Goal: Information Seeking & Learning: Learn about a topic

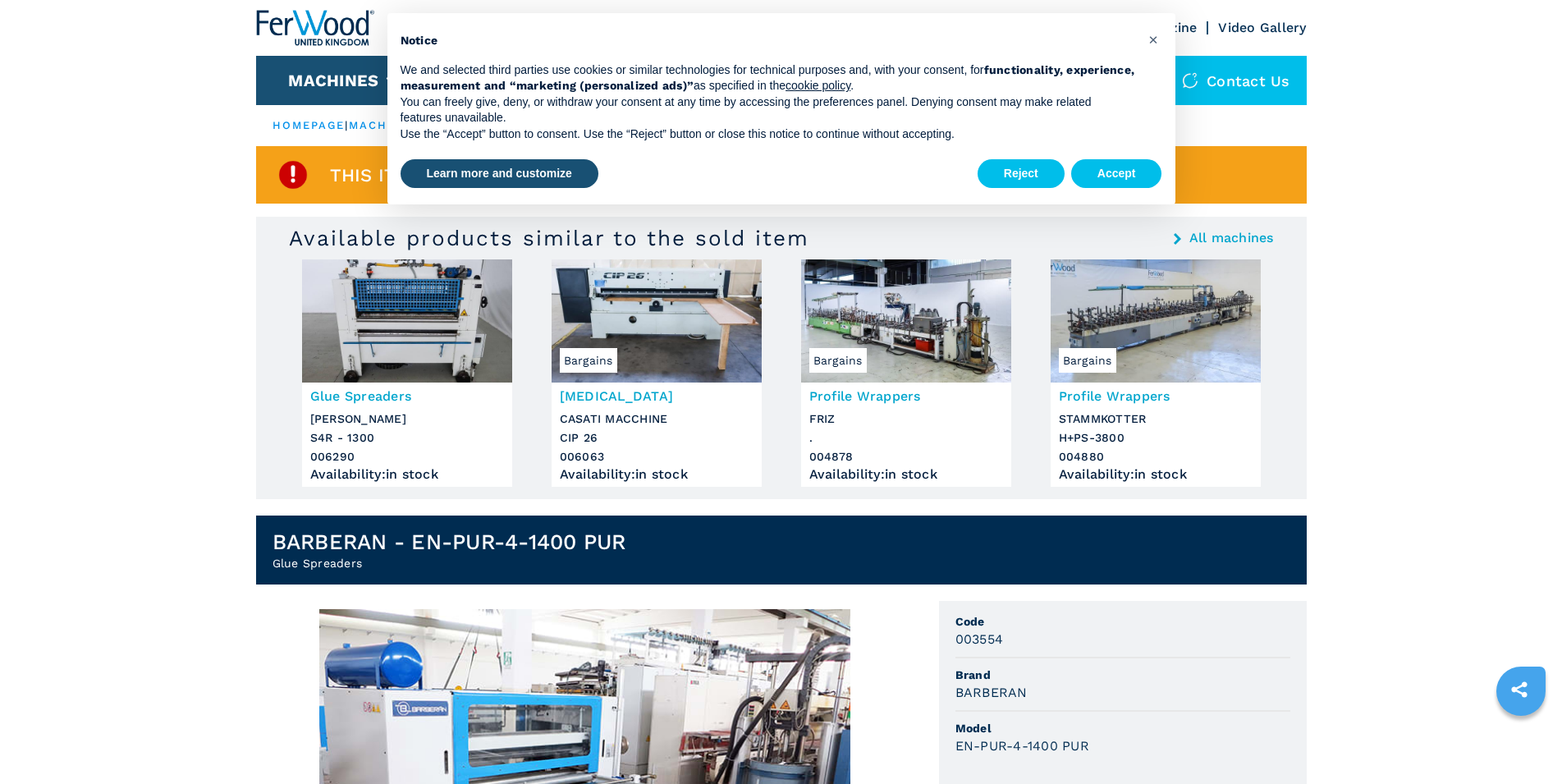
scroll to position [335, 0]
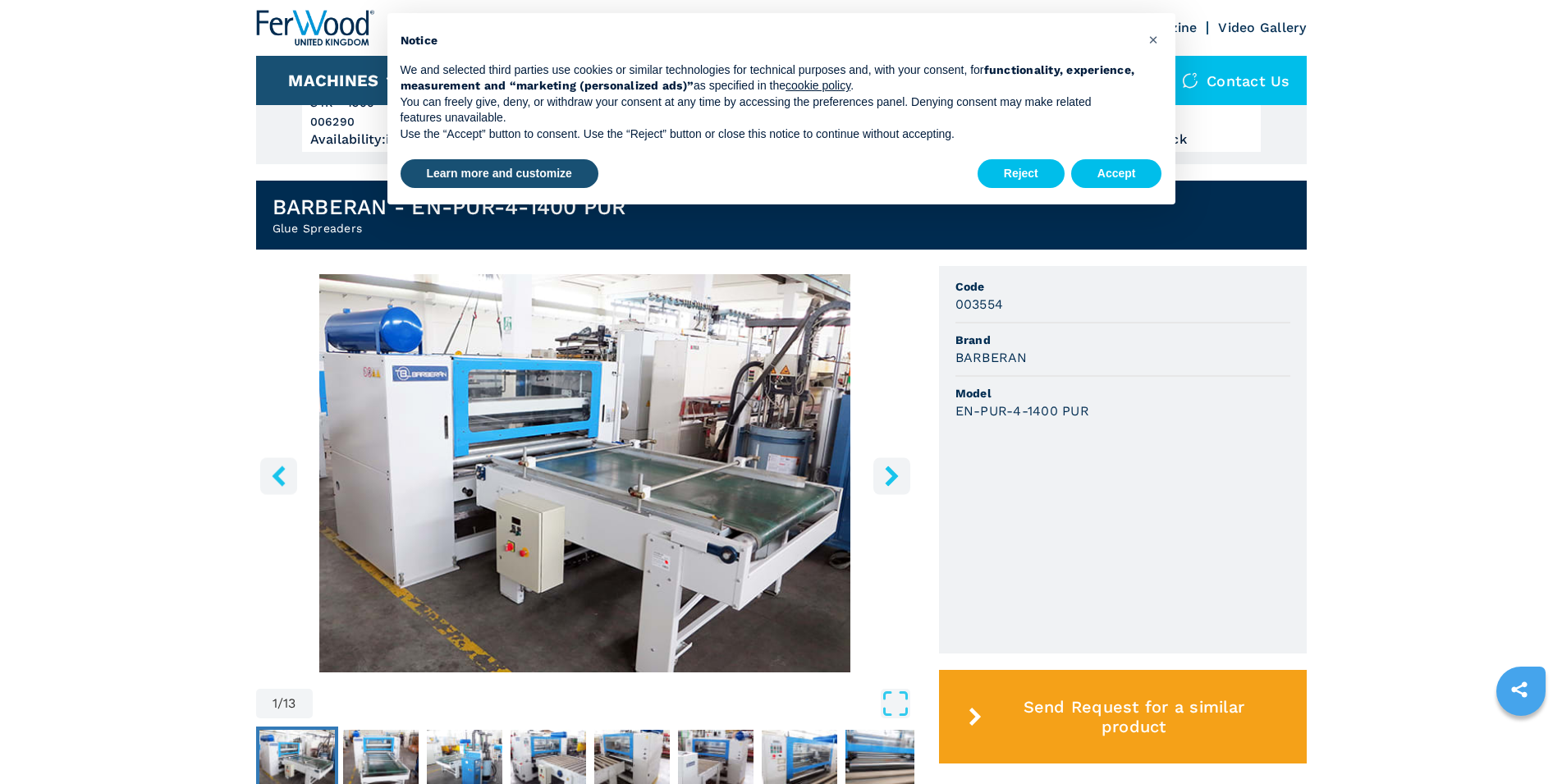
click at [893, 479] on icon "right-button" at bounding box center [891, 475] width 13 height 21
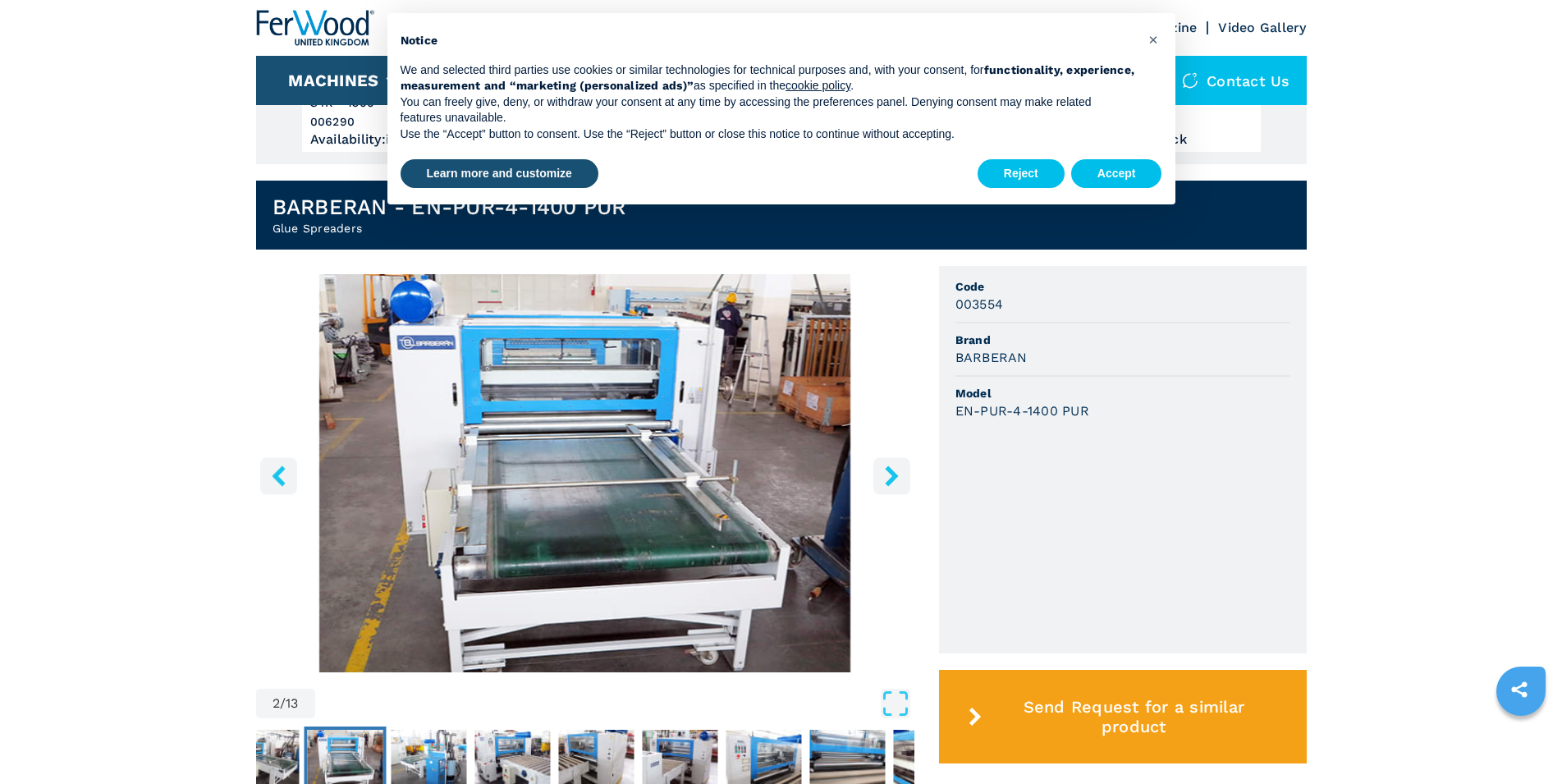
click at [893, 478] on icon "right-button" at bounding box center [891, 475] width 13 height 21
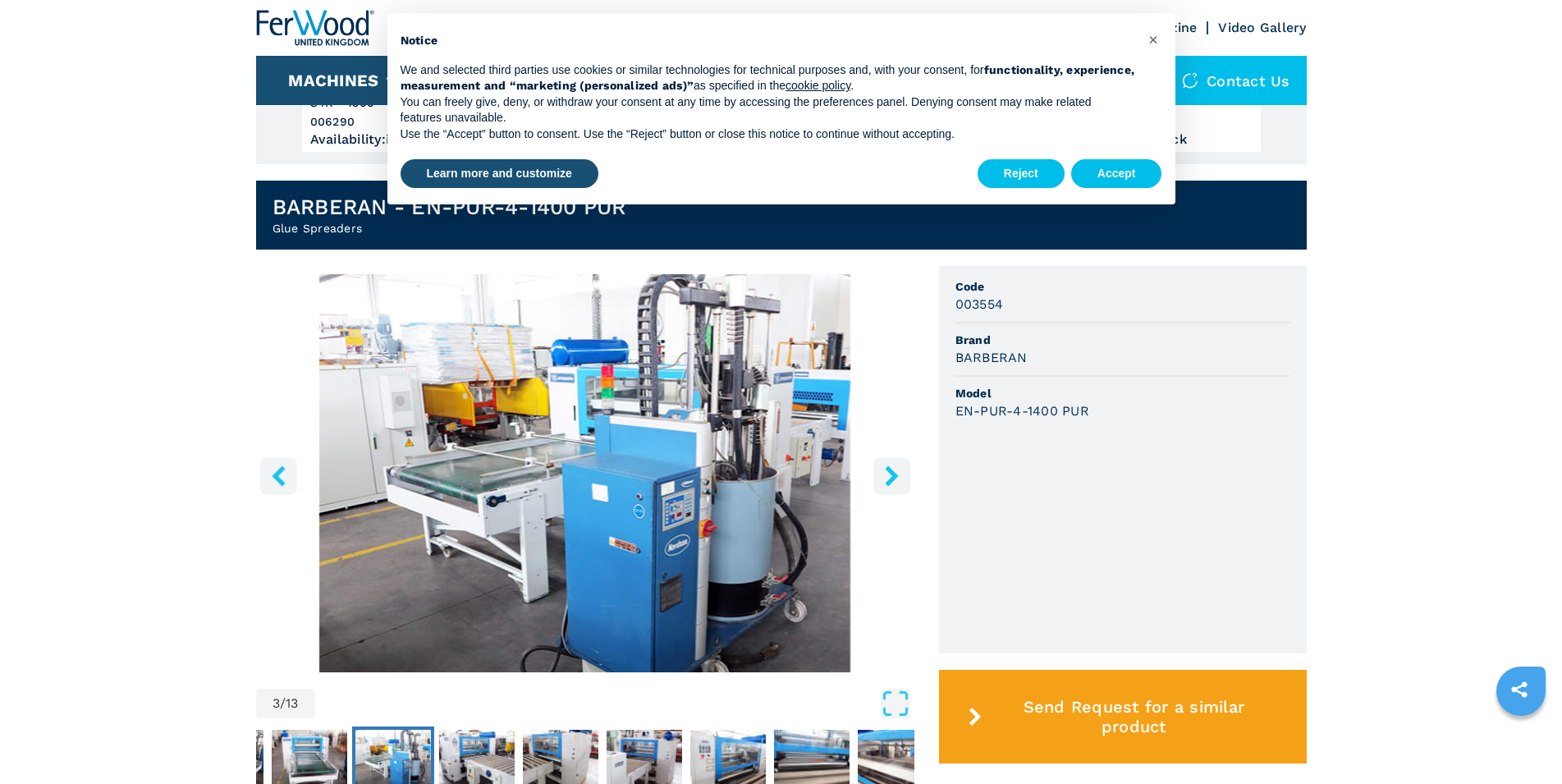
click at [893, 478] on icon "right-button" at bounding box center [891, 475] width 13 height 21
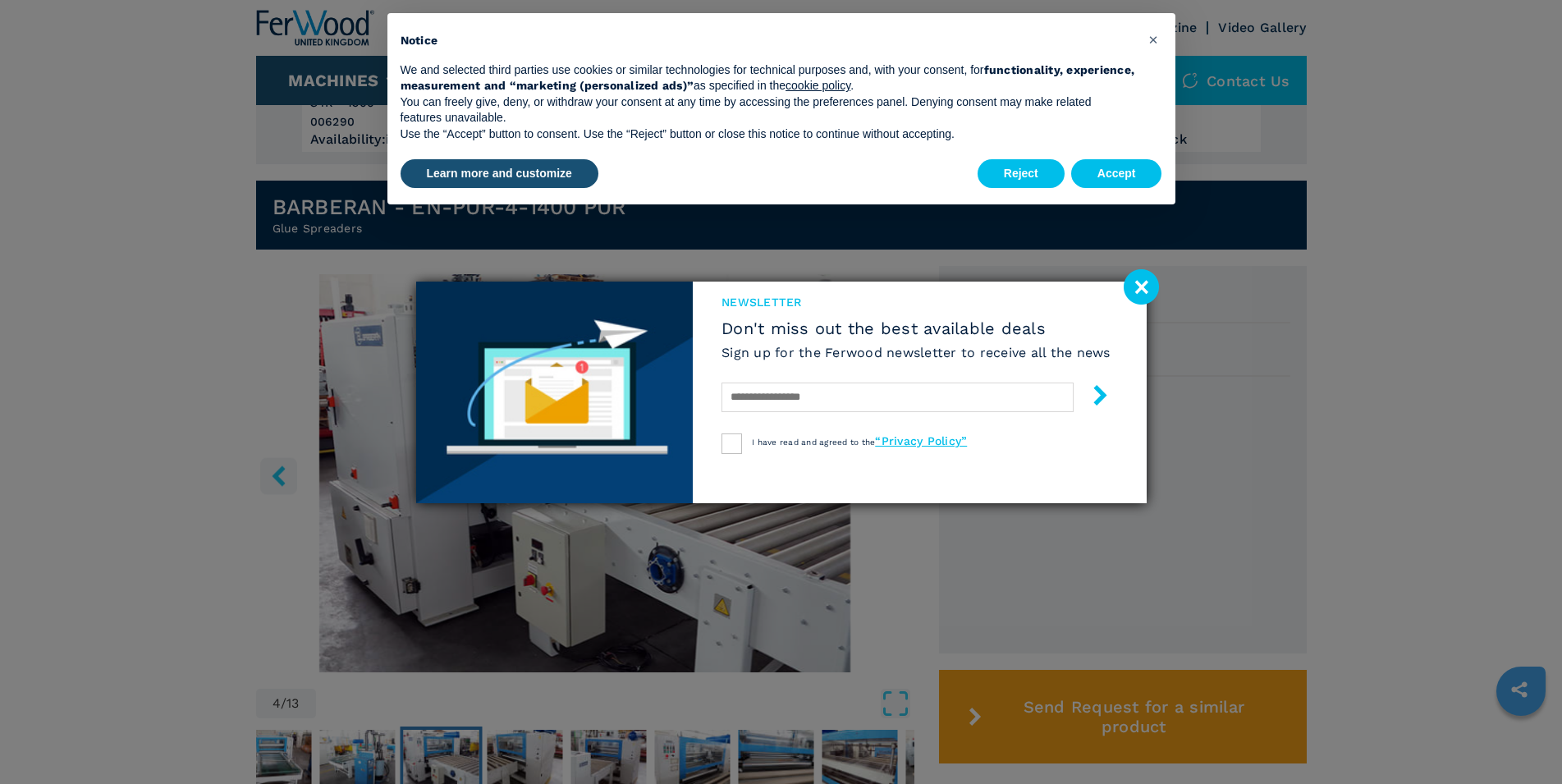
click at [1141, 293] on image at bounding box center [1141, 287] width 36 height 36
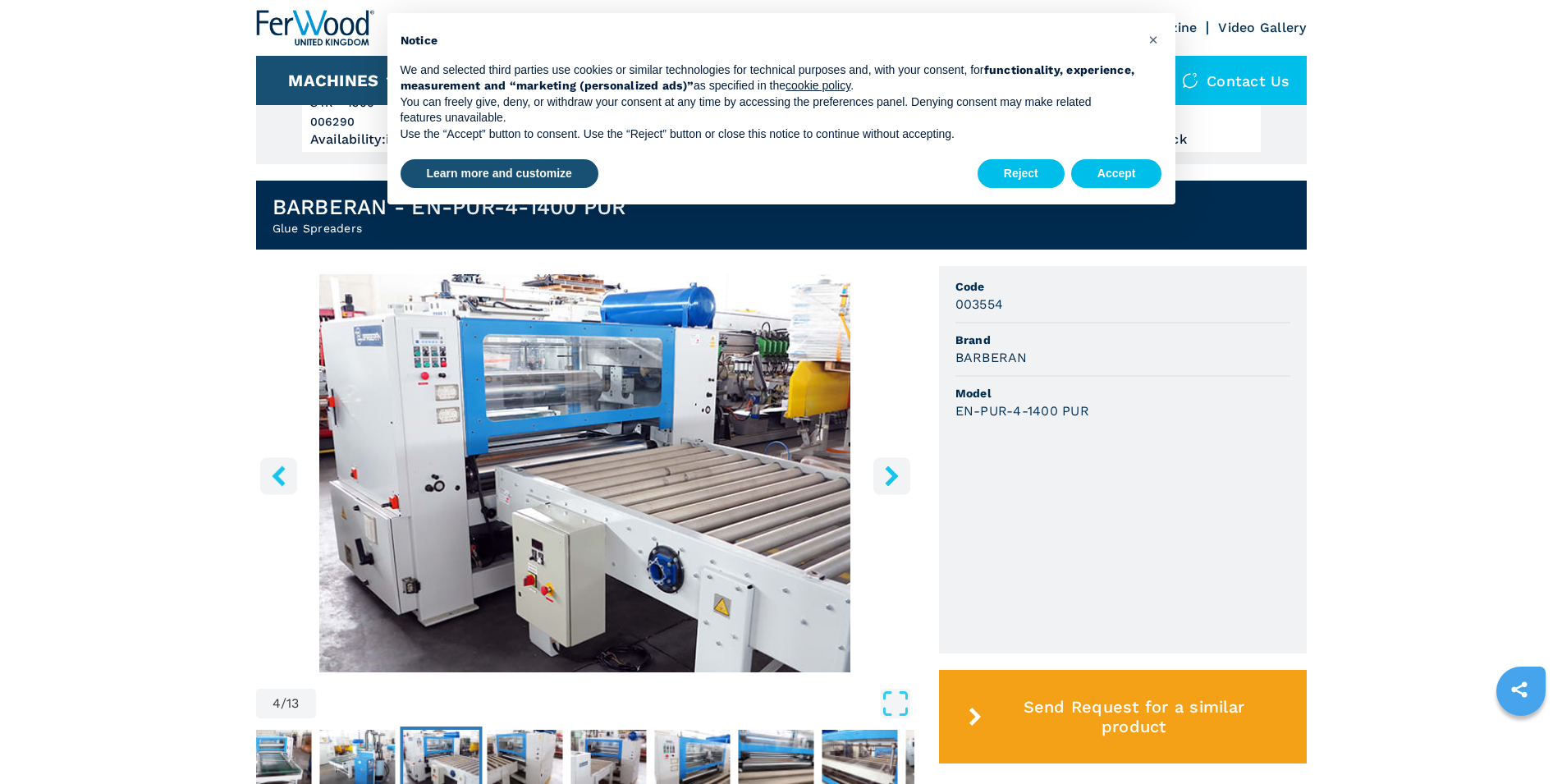
click at [892, 476] on icon "right-button" at bounding box center [892, 475] width 21 height 21
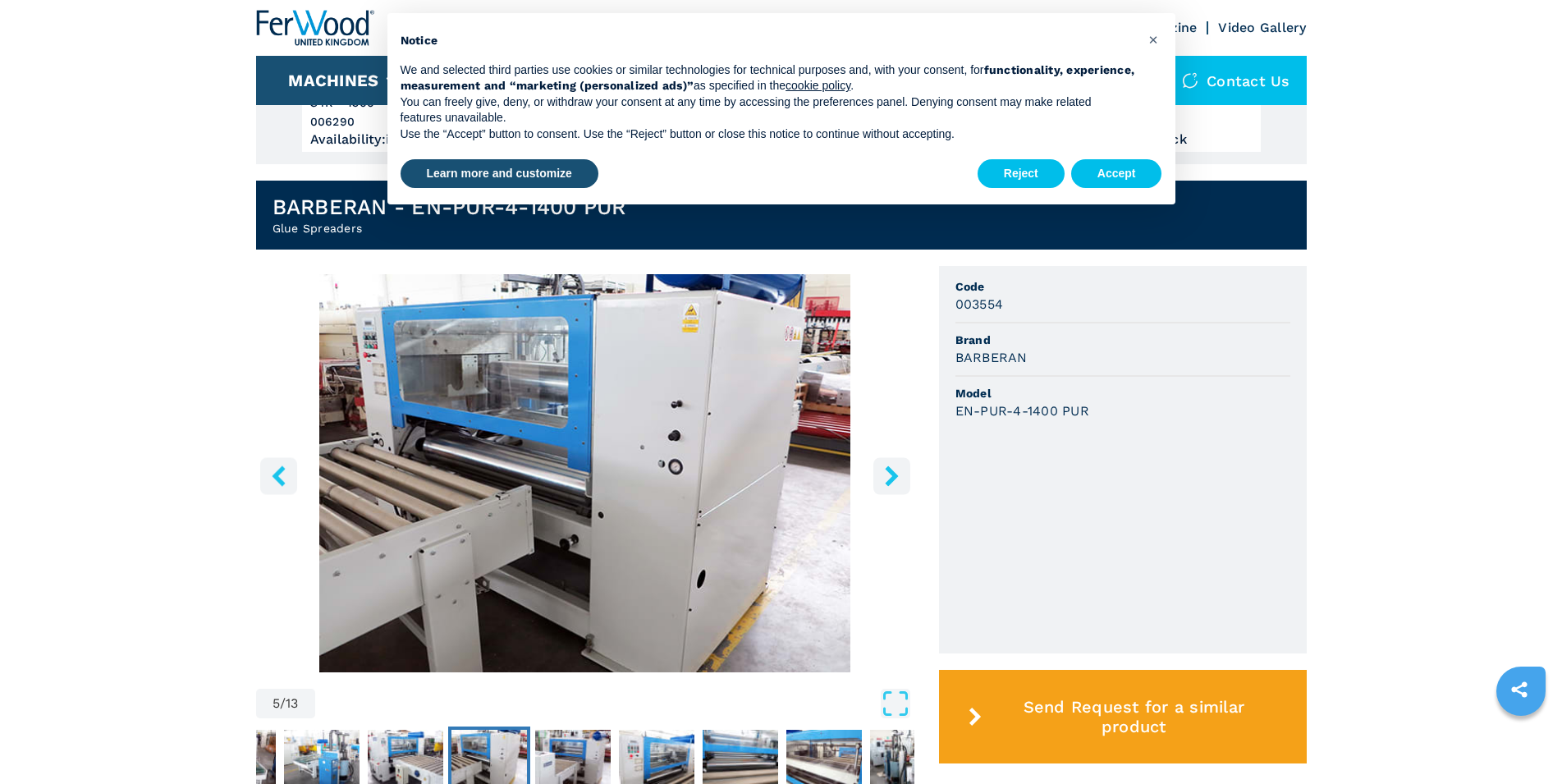
click at [892, 476] on icon "right-button" at bounding box center [892, 475] width 21 height 21
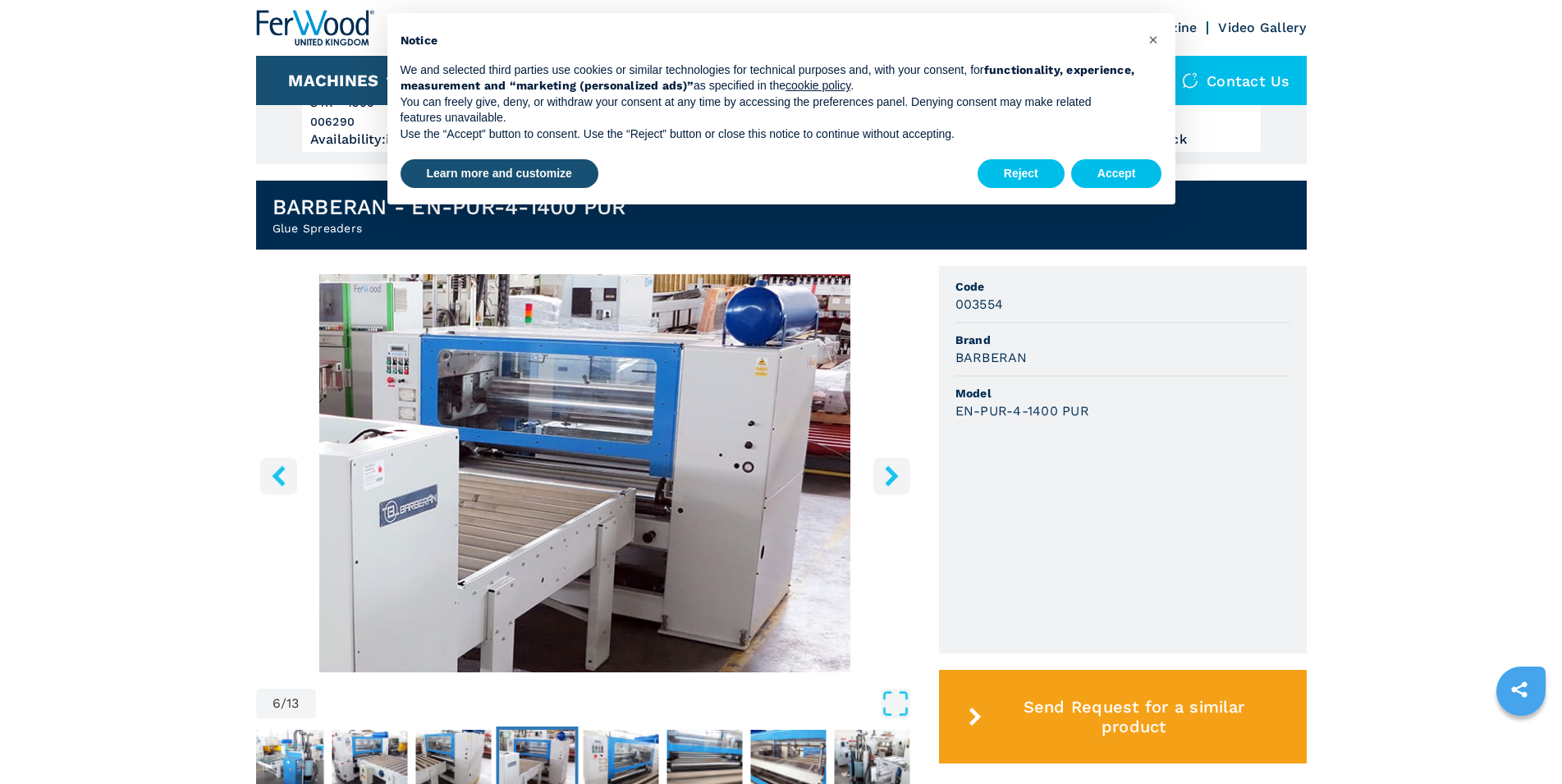
click at [890, 476] on icon "right-button" at bounding box center [892, 475] width 21 height 21
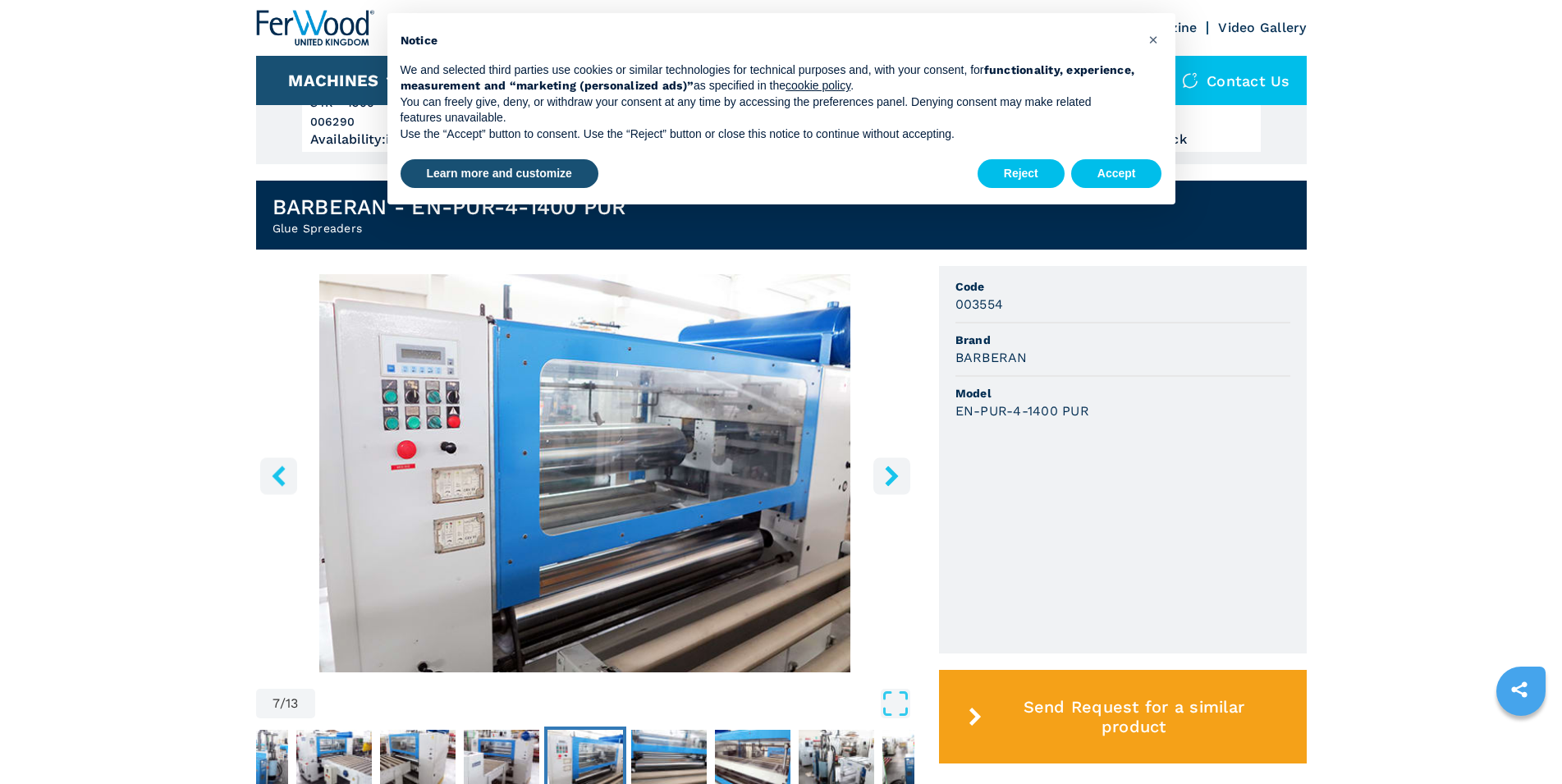
click at [890, 476] on icon "right-button" at bounding box center [892, 475] width 21 height 21
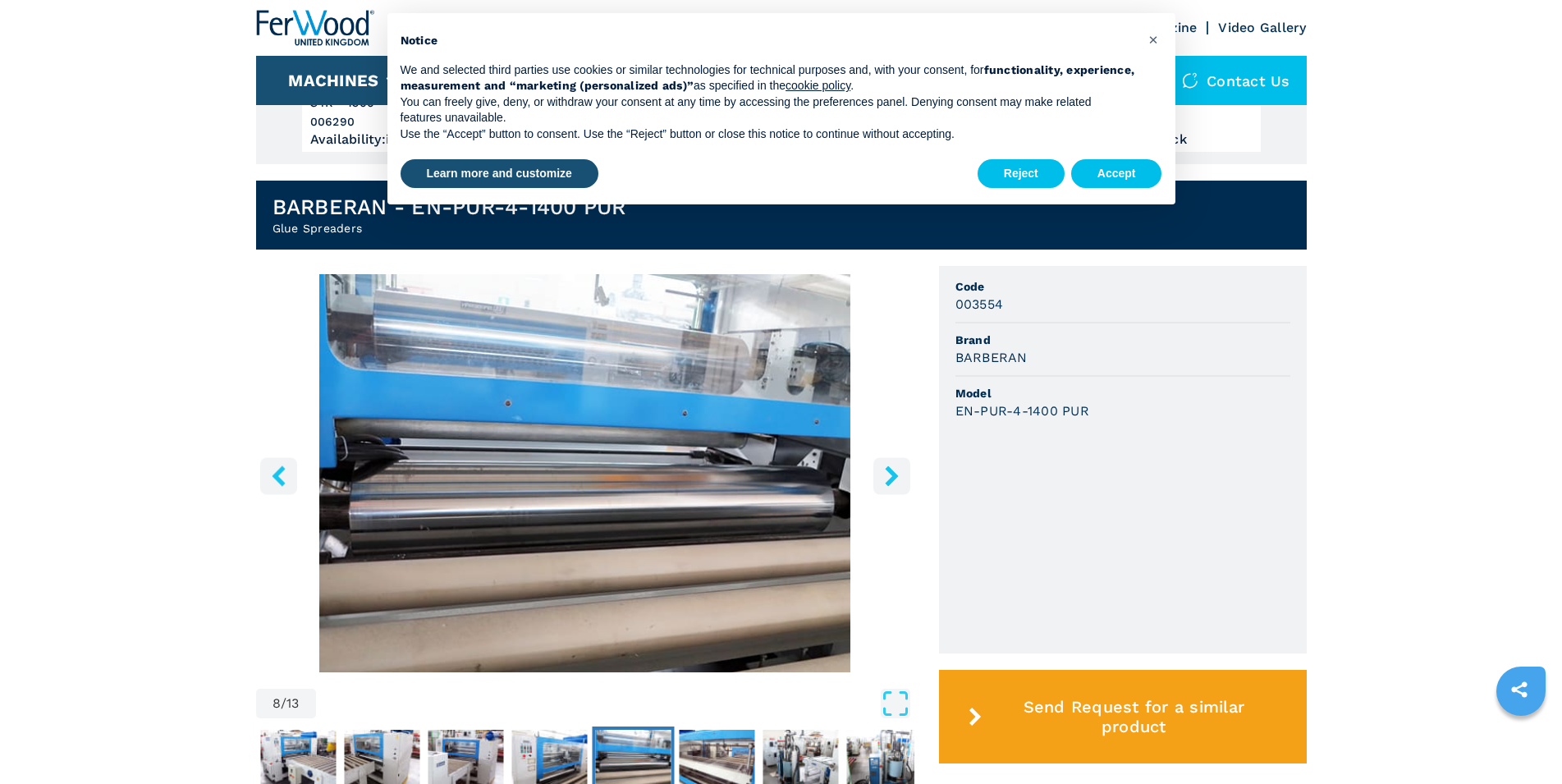
click at [890, 476] on icon "right-button" at bounding box center [892, 475] width 21 height 21
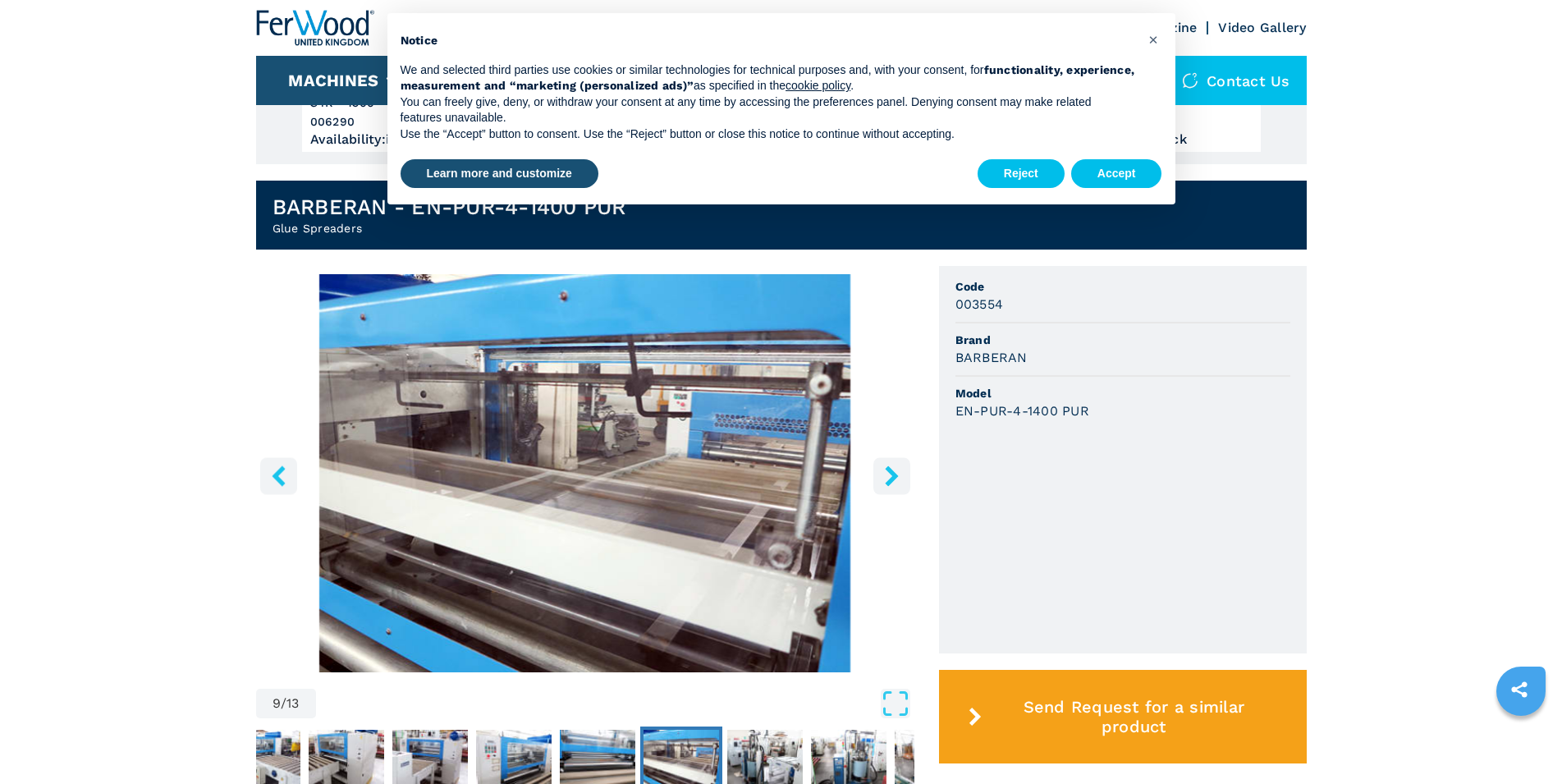
click at [890, 476] on icon "right-button" at bounding box center [892, 475] width 21 height 21
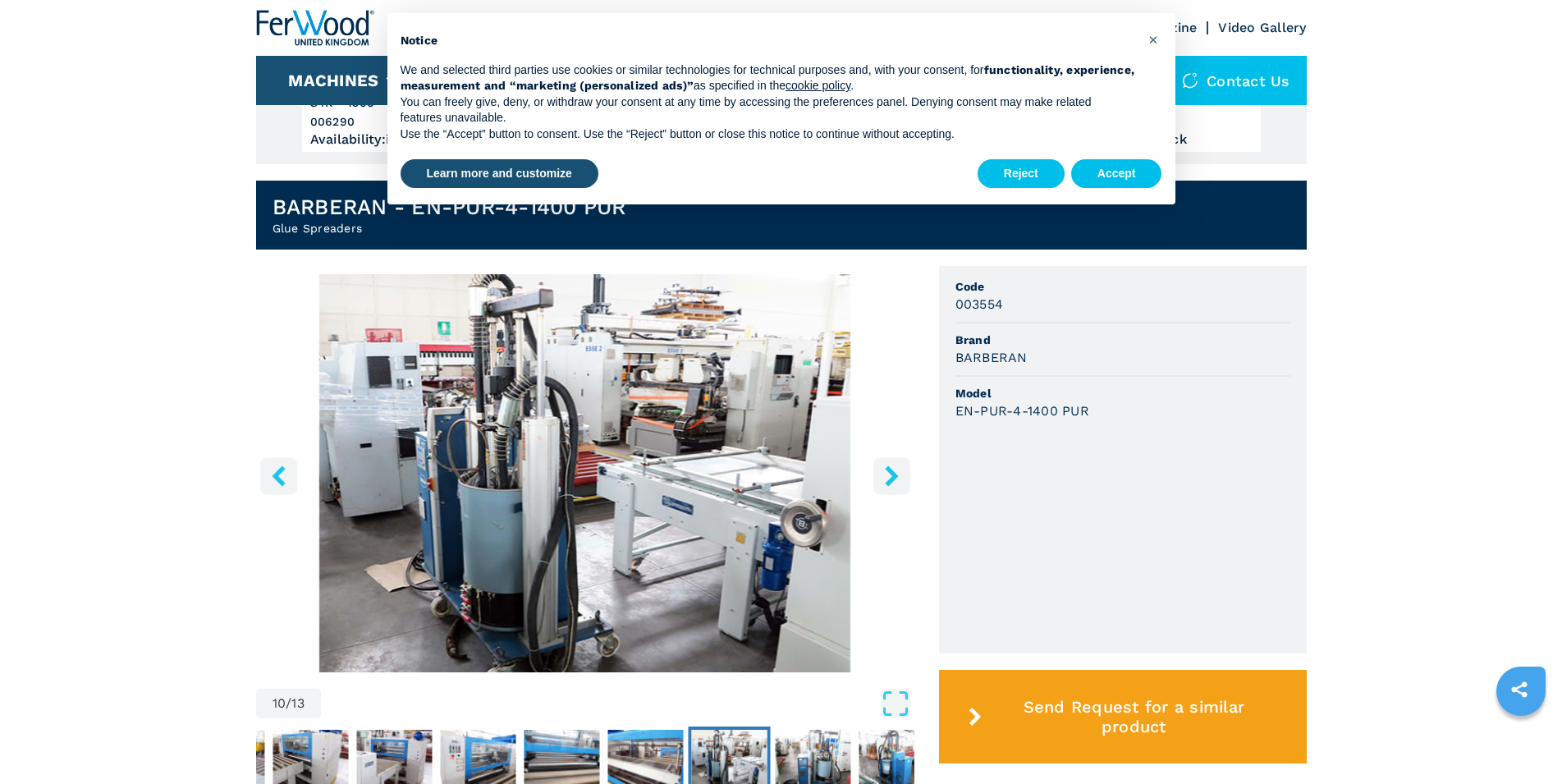
click at [890, 476] on icon "right-button" at bounding box center [892, 475] width 21 height 21
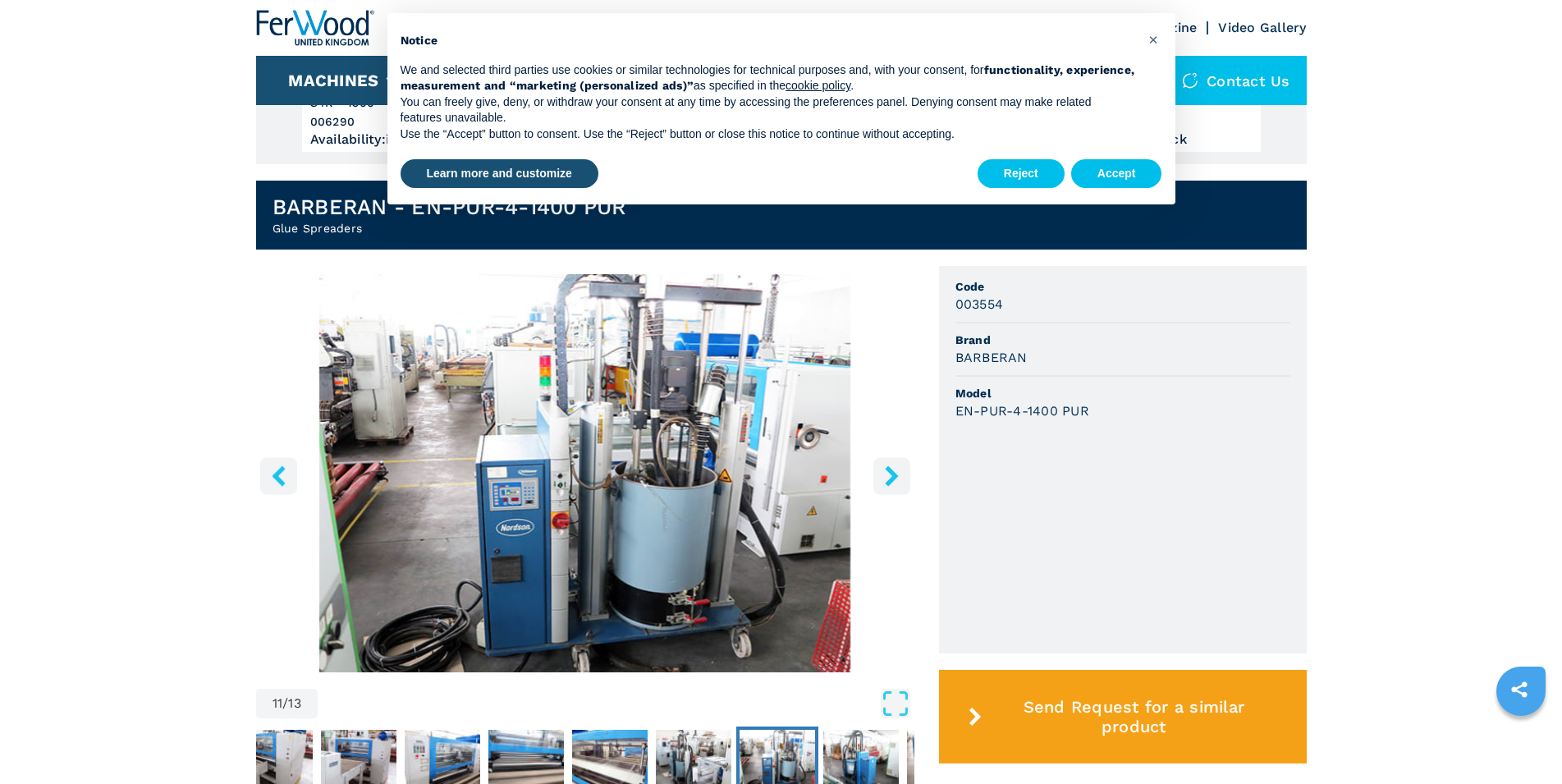
click at [890, 476] on icon "right-button" at bounding box center [892, 475] width 21 height 21
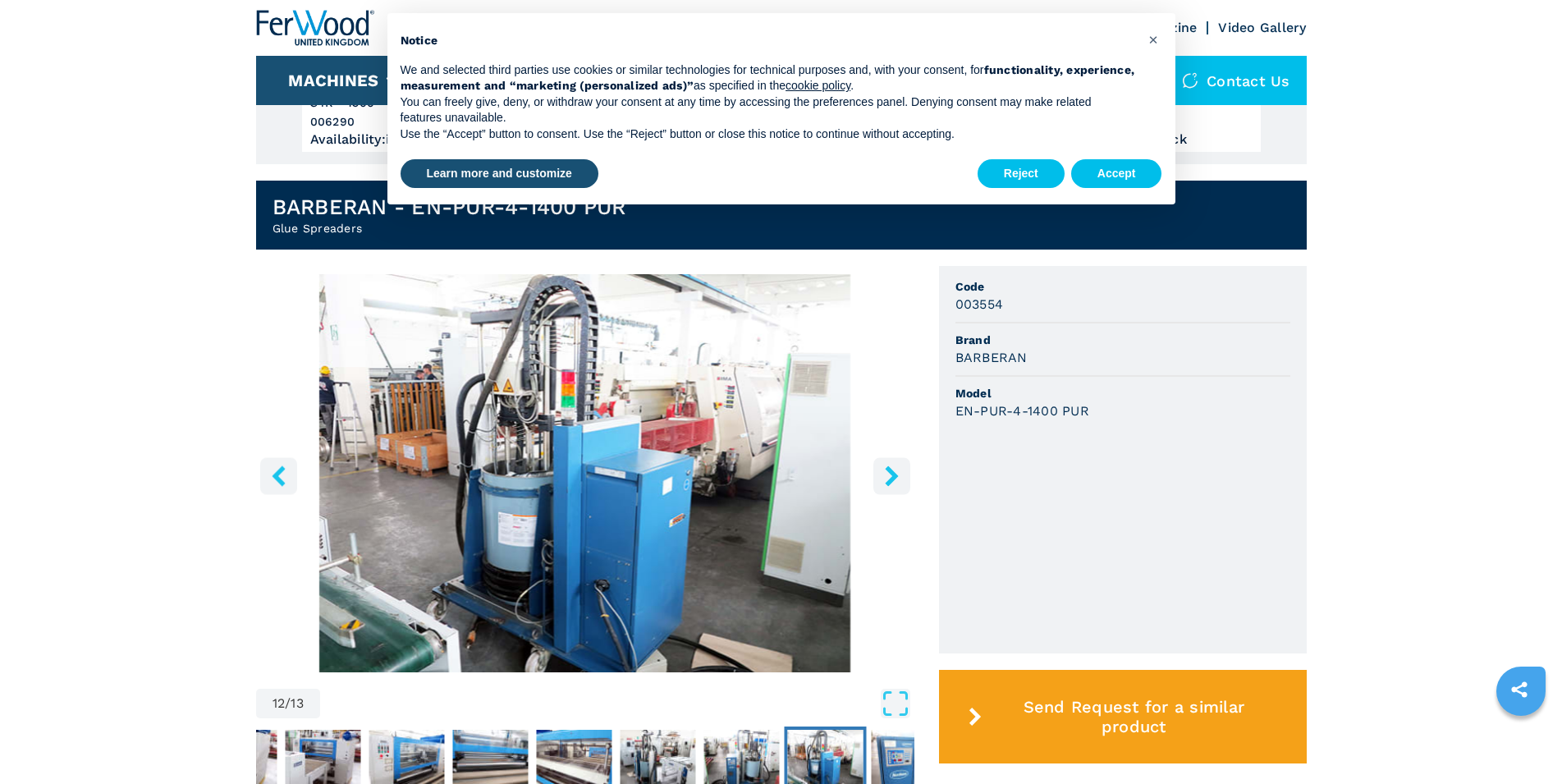
click at [890, 476] on icon "right-button" at bounding box center [892, 475] width 21 height 21
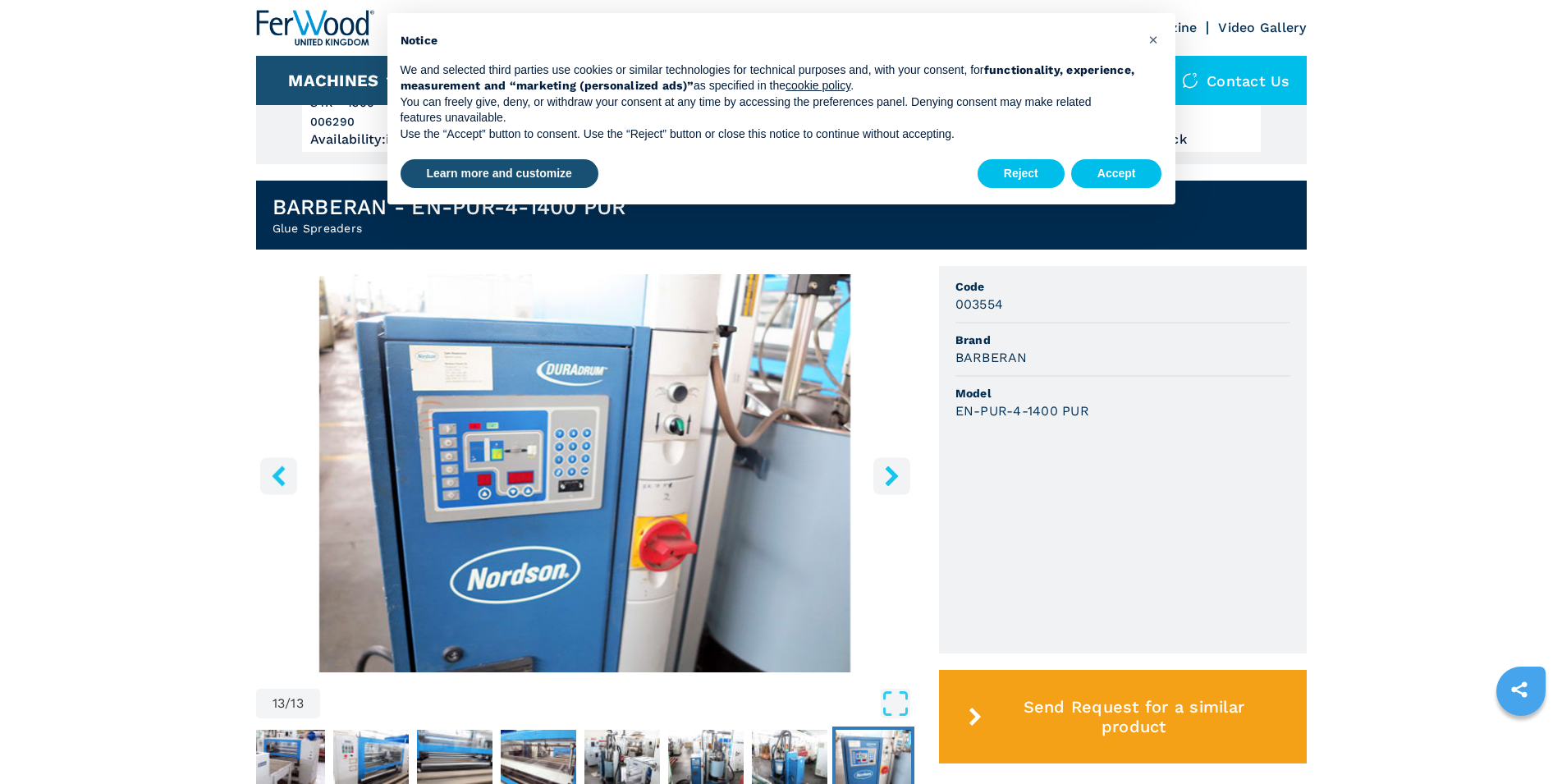
click at [890, 476] on icon "right-button" at bounding box center [892, 475] width 21 height 21
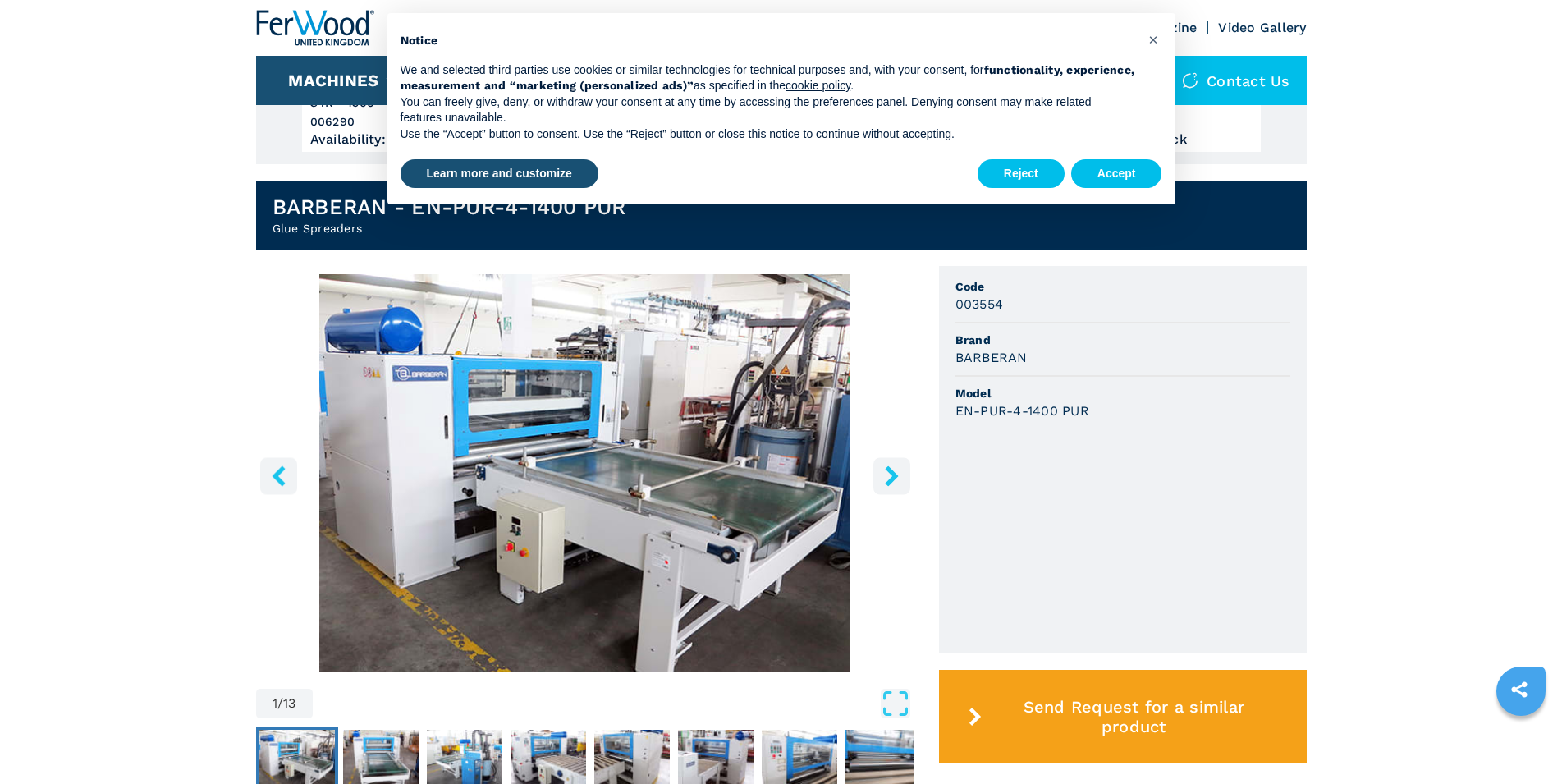
click at [890, 476] on icon "right-button" at bounding box center [892, 475] width 21 height 21
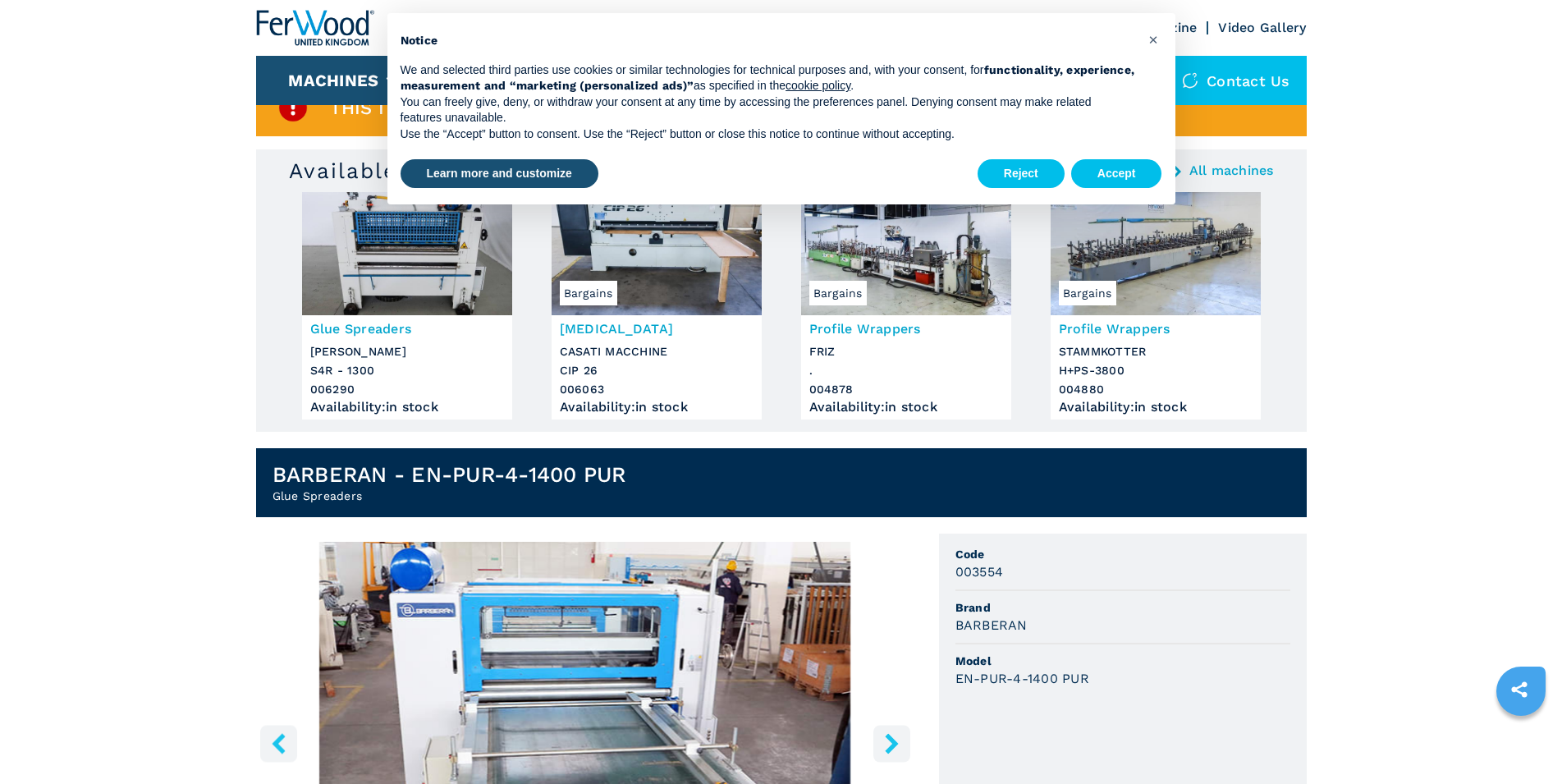
scroll to position [0, 0]
